Goal: Contribute content: Add original content to the website for others to see

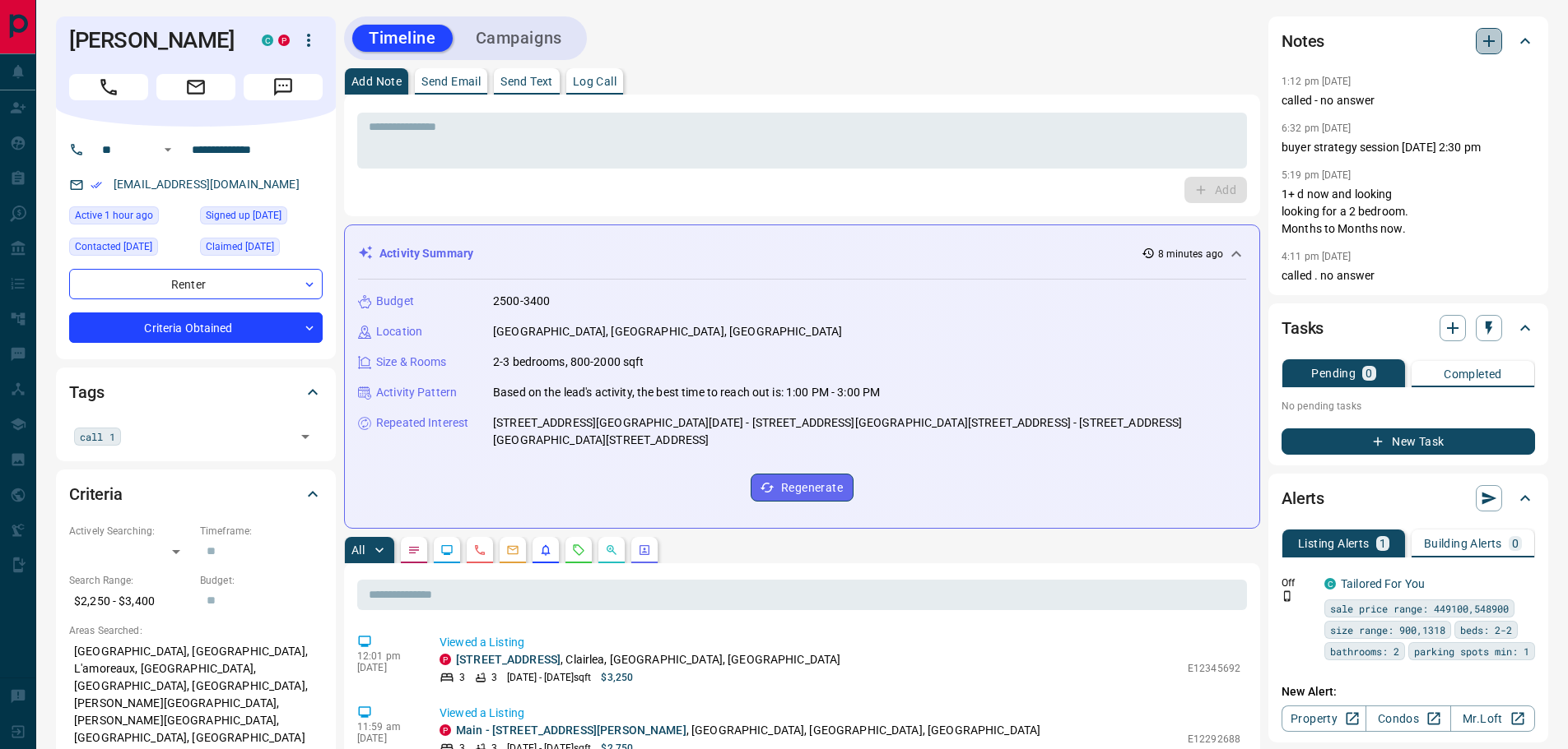
click at [1491, 42] on icon "button" at bounding box center [1489, 41] width 12 height 12
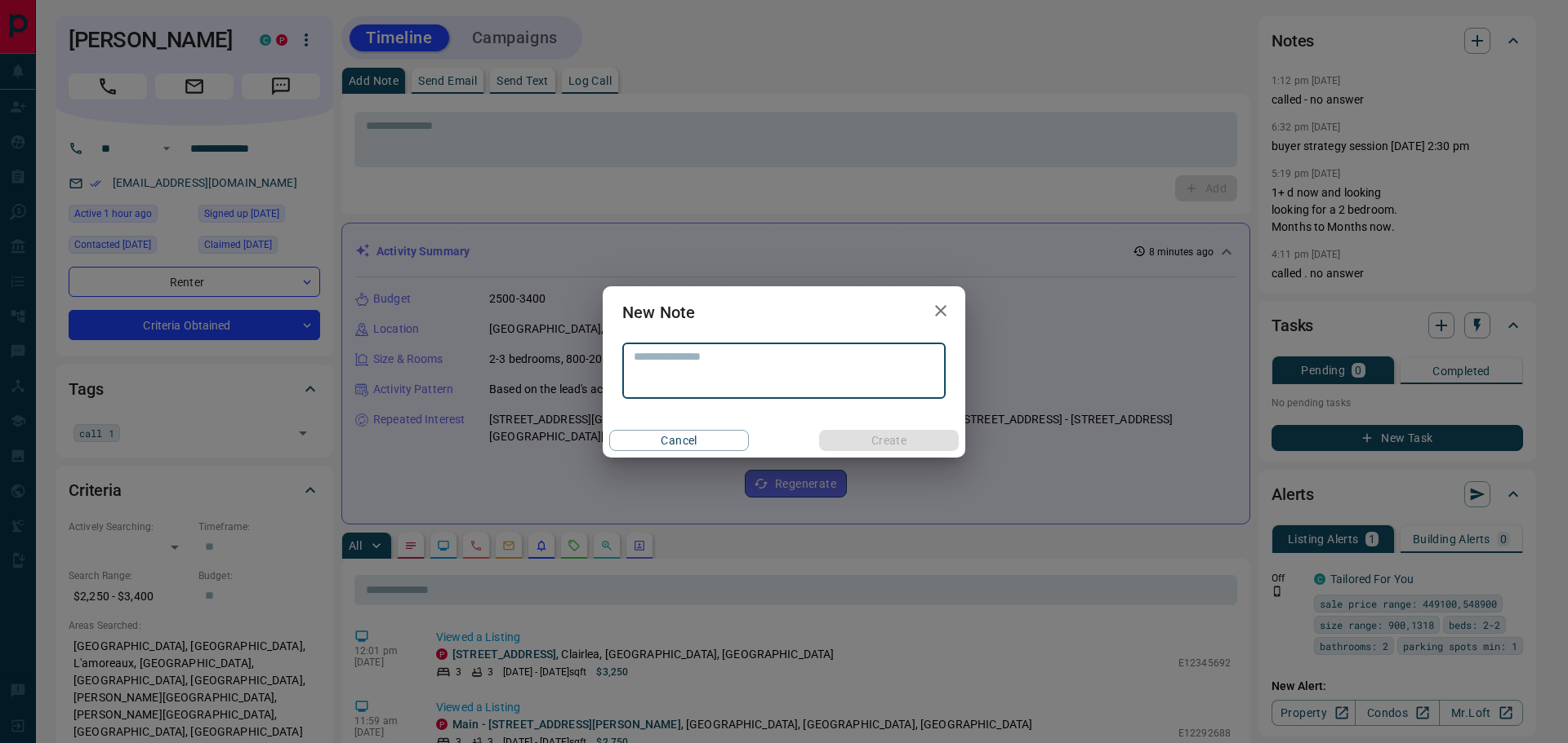
click at [800, 364] on textarea at bounding box center [783, 371] width 301 height 41
type textarea "****"
click at [896, 444] on button "Create" at bounding box center [888, 441] width 140 height 22
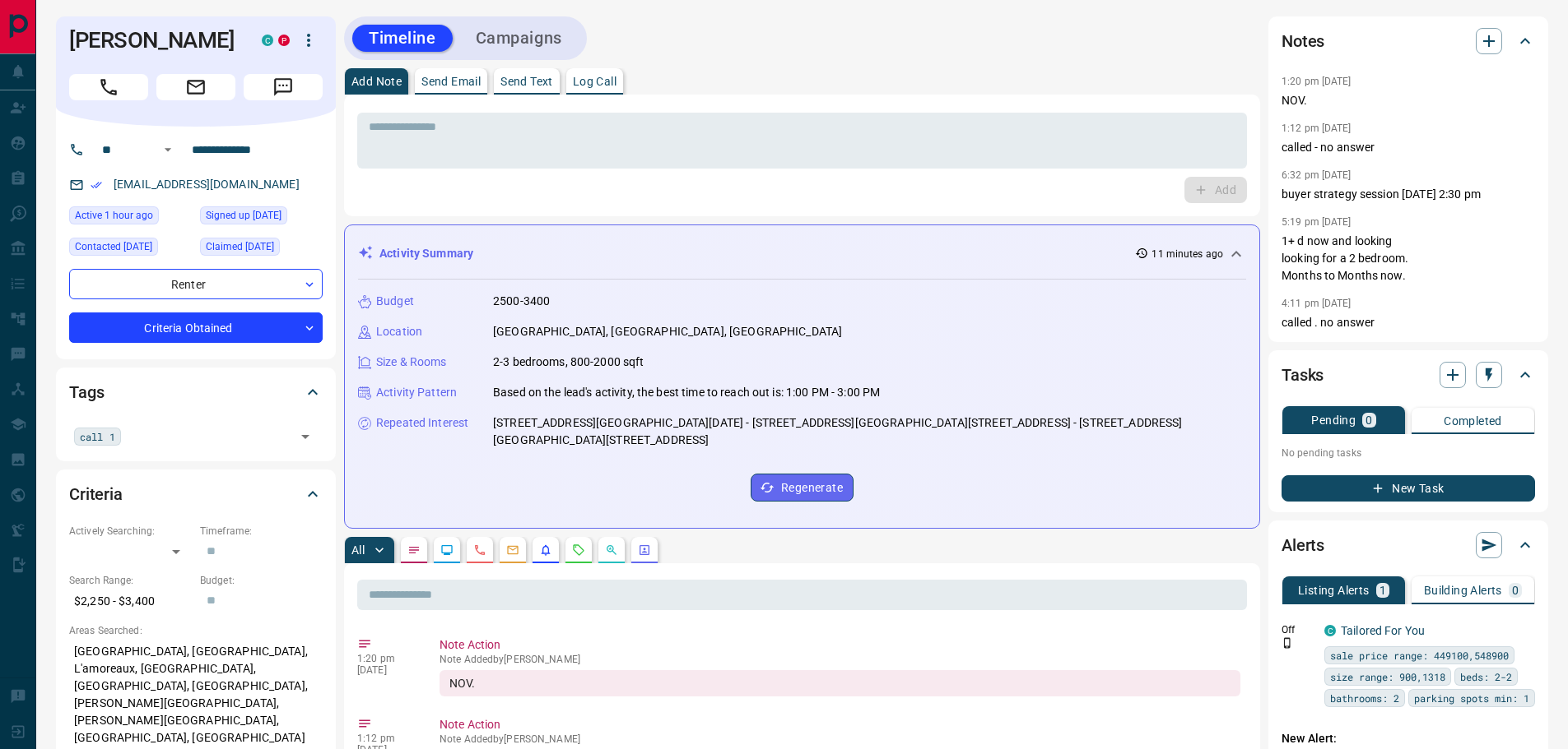
click at [670, 107] on div "* ​ Add" at bounding box center [802, 155] width 916 height 122
click at [353, 128] on div "* ​ Add" at bounding box center [802, 155] width 916 height 122
click at [461, 147] on textarea at bounding box center [802, 141] width 867 height 42
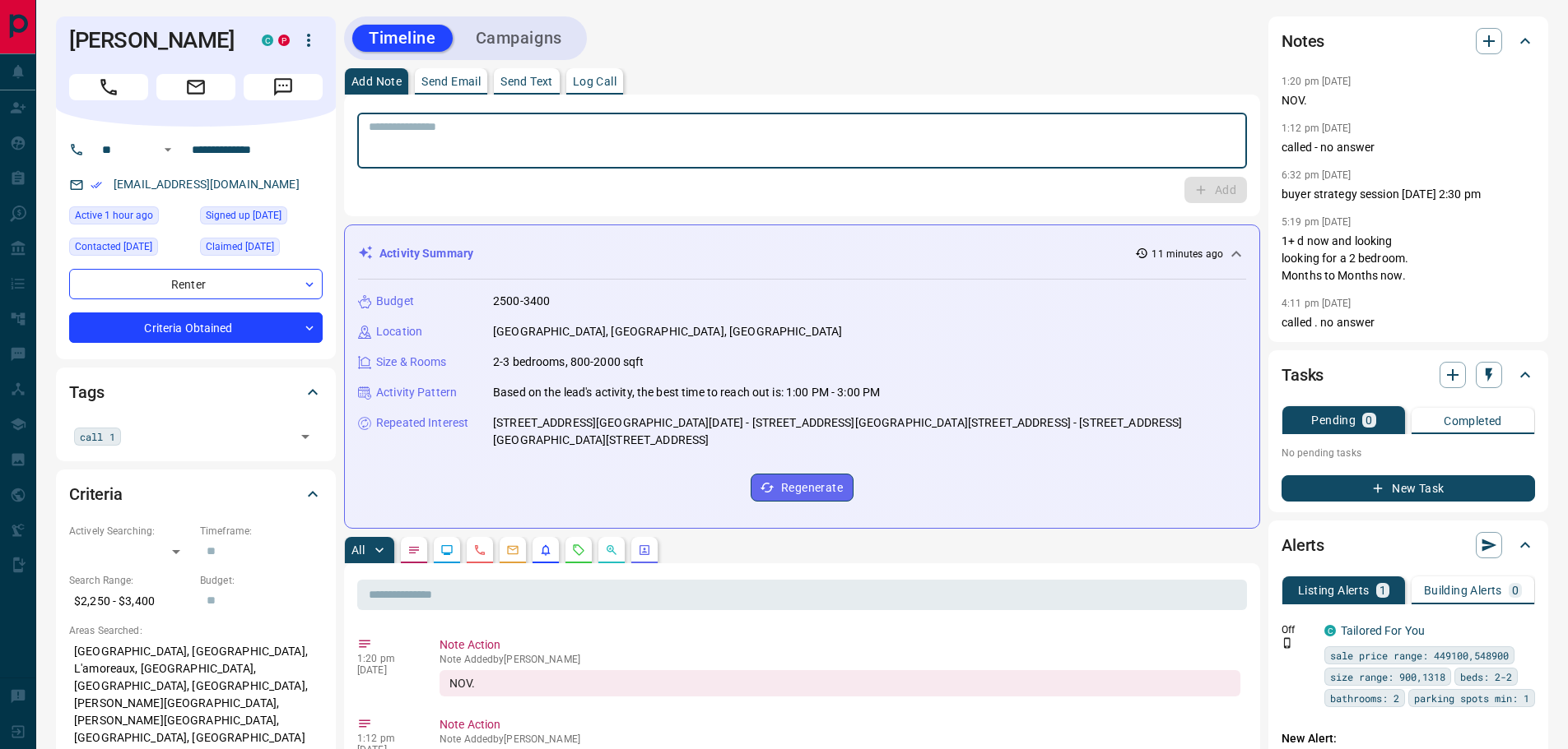
click at [417, 131] on textarea at bounding box center [802, 141] width 867 height 42
click at [575, 135] on textarea at bounding box center [802, 141] width 867 height 42
click at [451, 108] on div "* ​" at bounding box center [802, 138] width 890 height 61
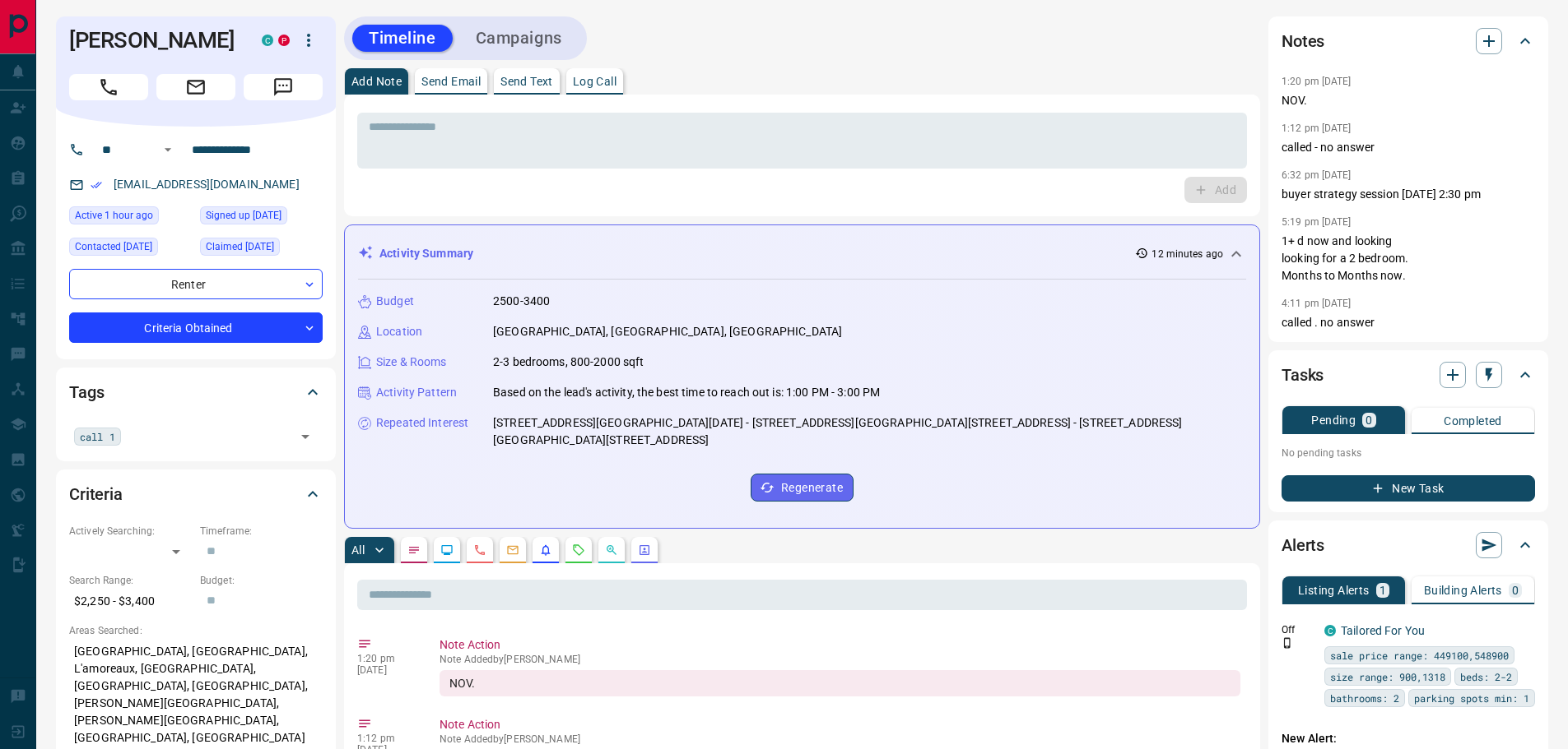
click at [348, 138] on div "* ​ Add" at bounding box center [802, 155] width 916 height 122
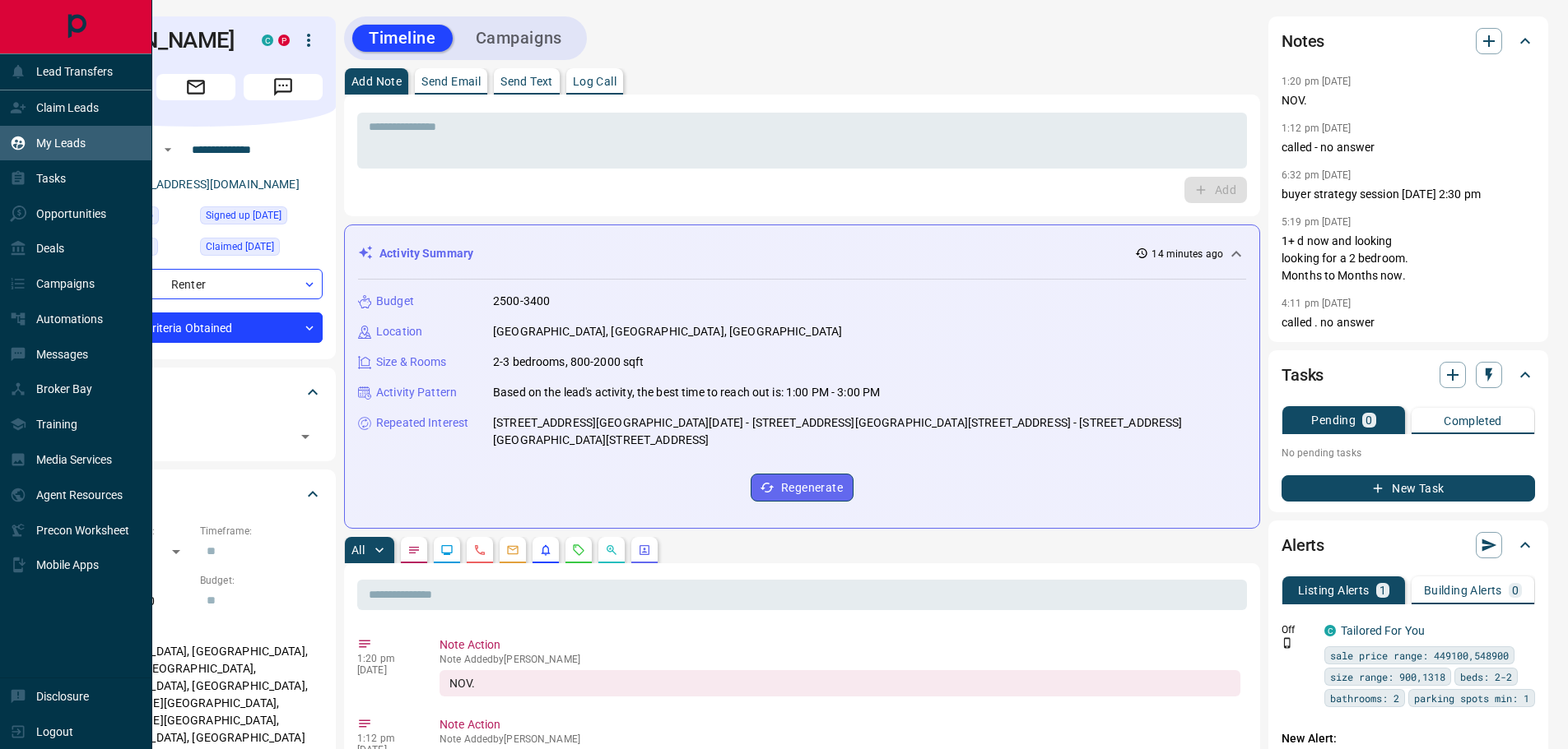
click at [82, 145] on p "My Leads" at bounding box center [60, 143] width 49 height 13
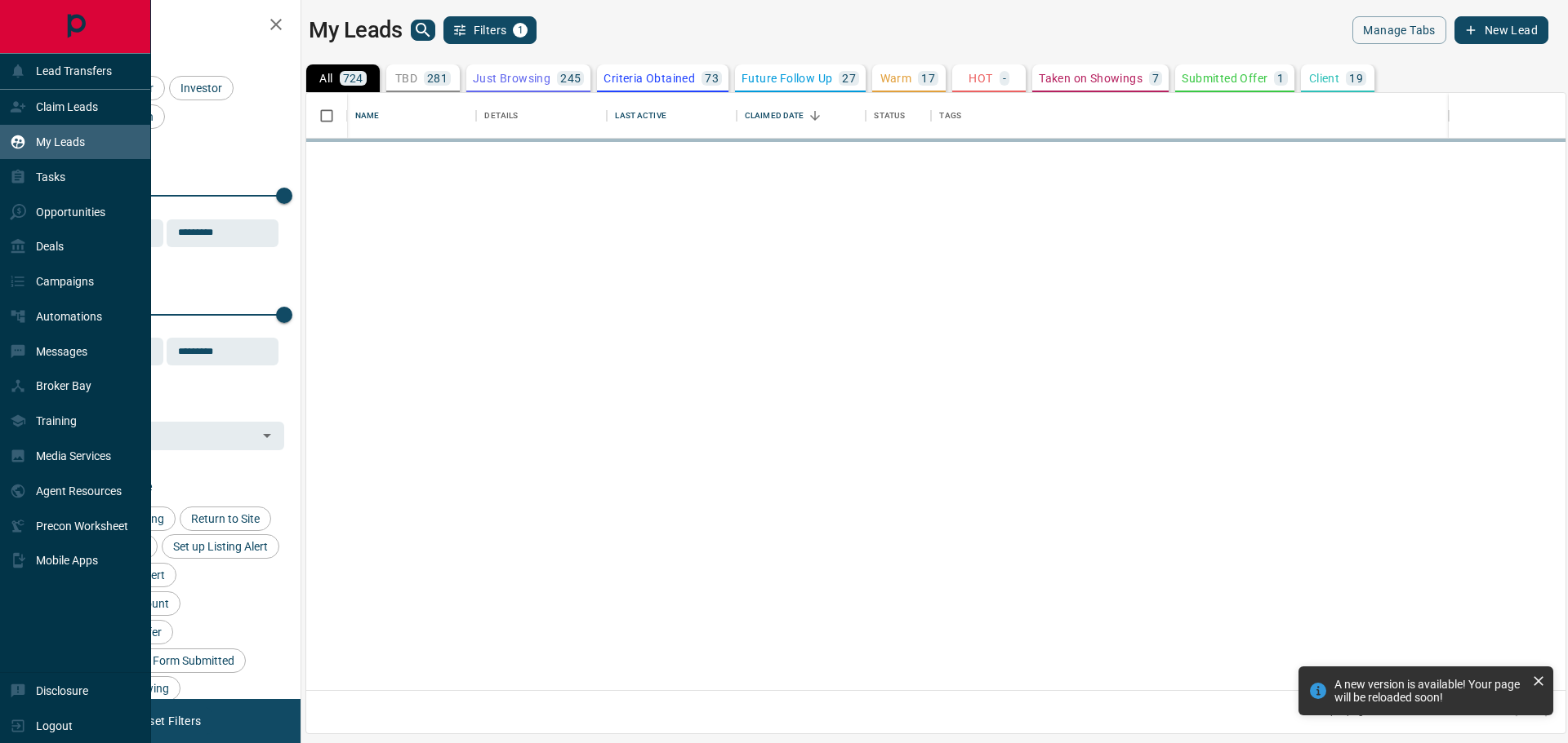
scroll to position [585, 1247]
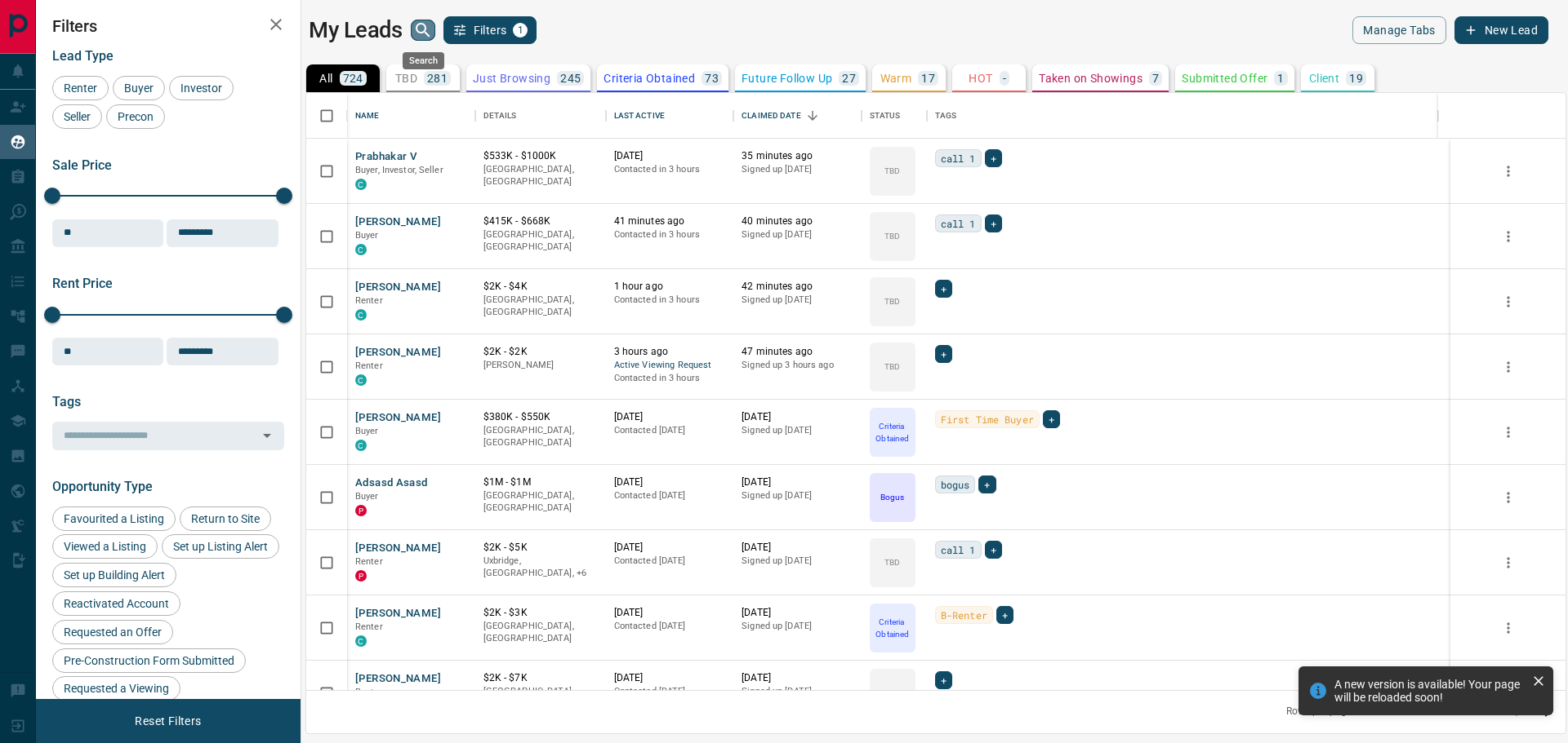
click at [424, 39] on icon "search button" at bounding box center [423, 31] width 20 height 20
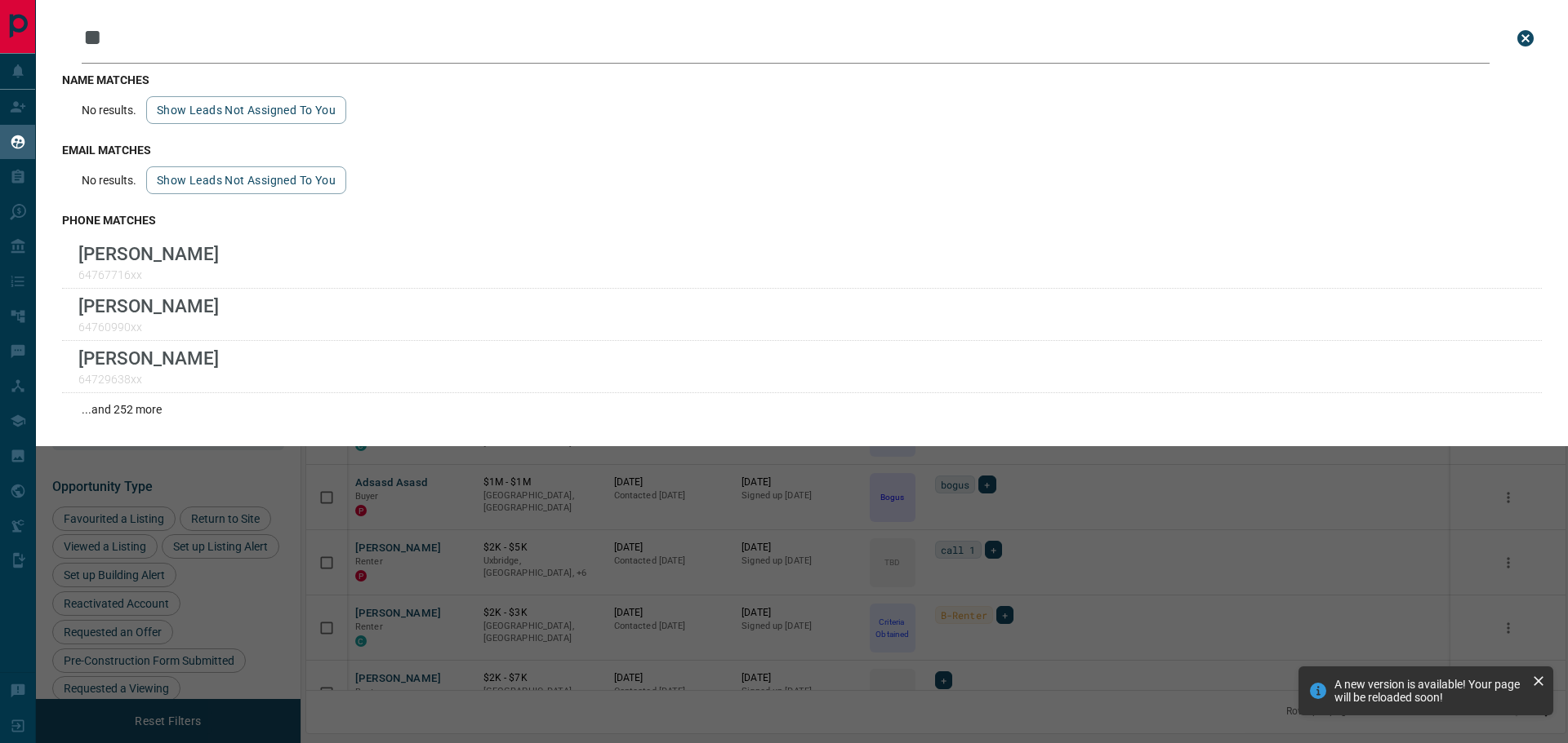
type input "***"
